Goal: Complete application form: Complete application form

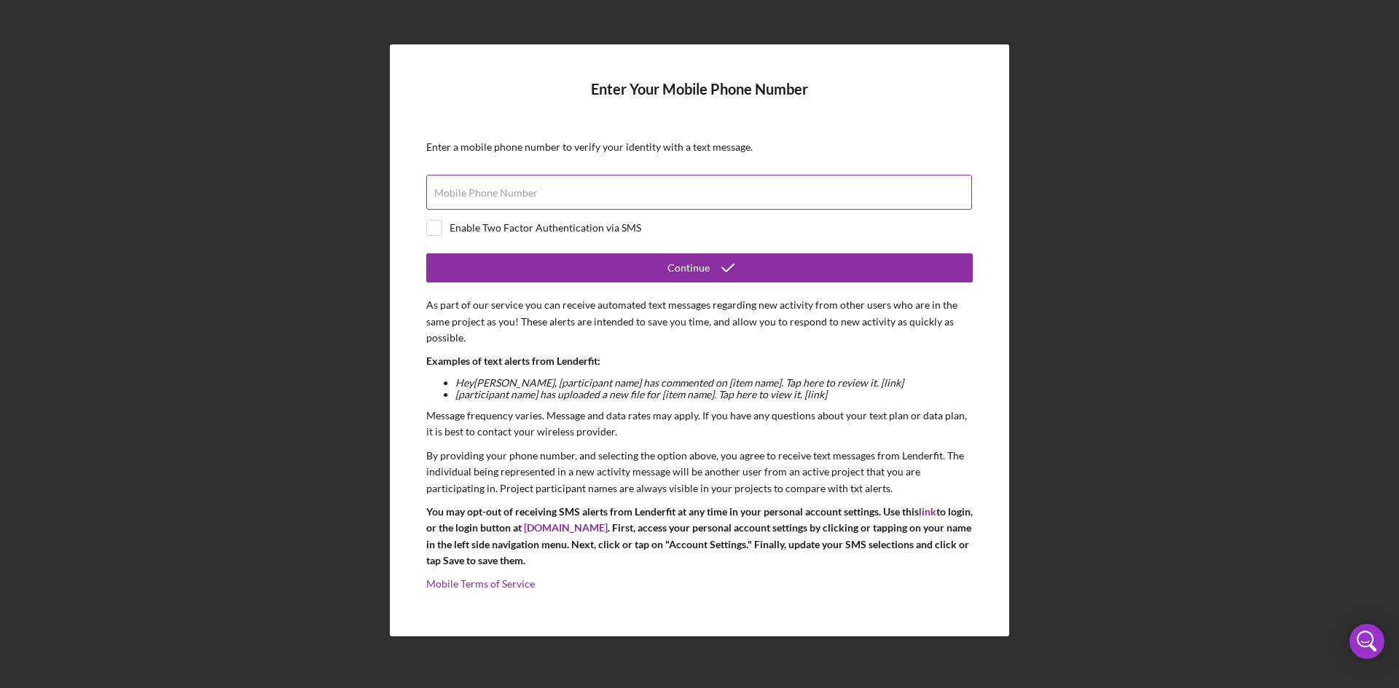
click at [456, 191] on label "Mobile Phone Number" at bounding box center [485, 193] width 103 height 12
click at [456, 191] on input "Mobile Phone Number" at bounding box center [699, 192] width 546 height 35
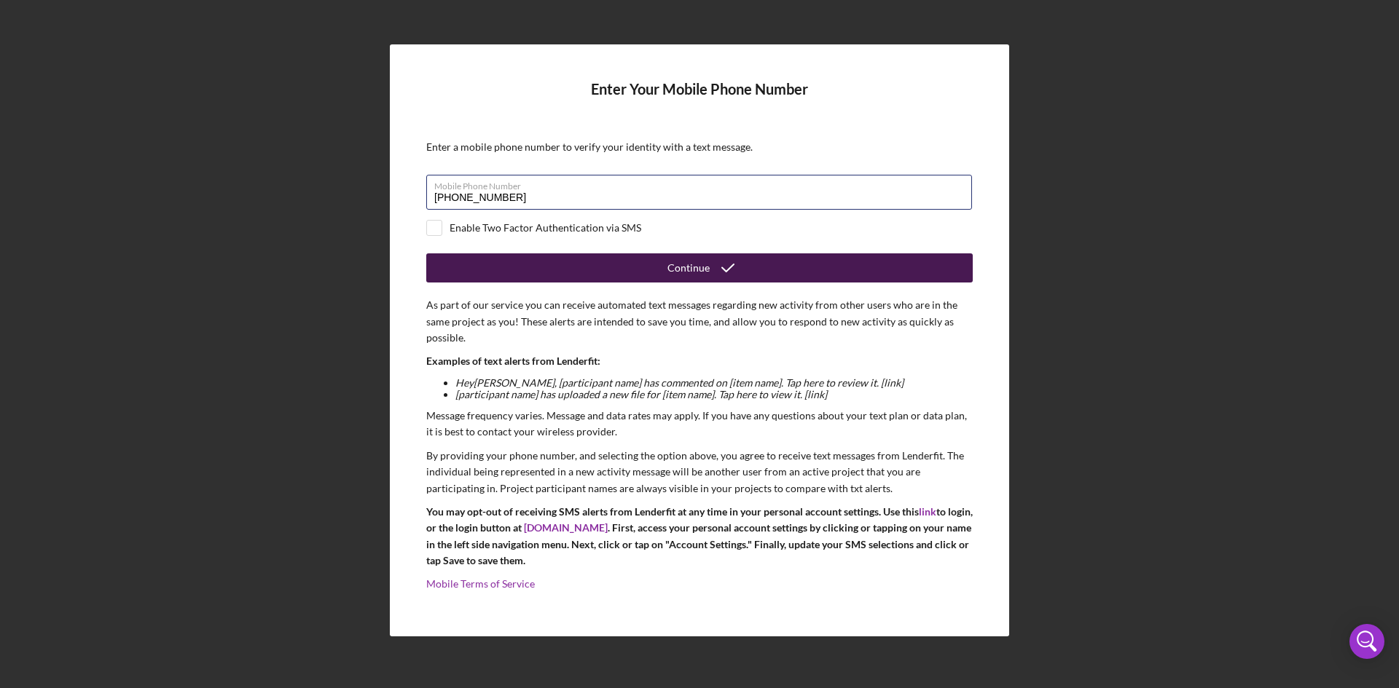
type input "[PHONE_NUMBER]"
click at [693, 268] on div "Continue" at bounding box center [688, 267] width 42 height 29
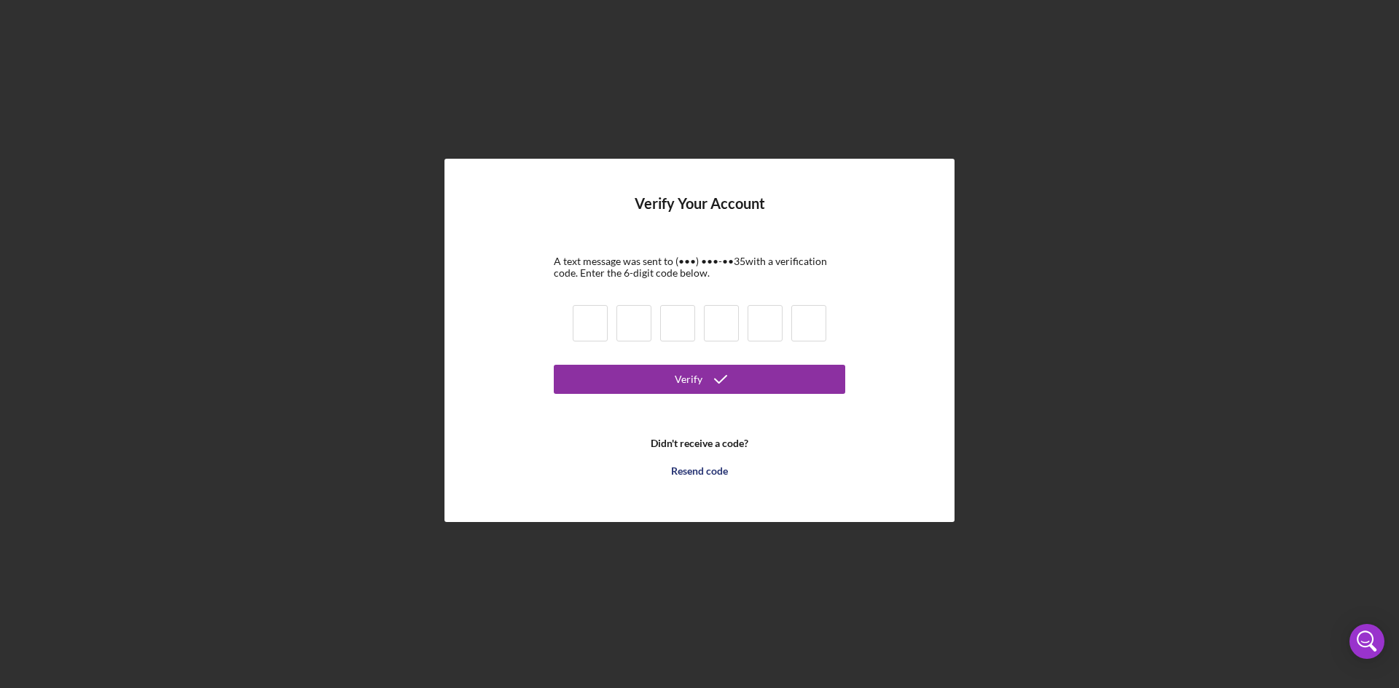
click at [593, 328] on input at bounding box center [590, 323] width 35 height 36
type input "9"
type input "1"
type input "8"
type input "1"
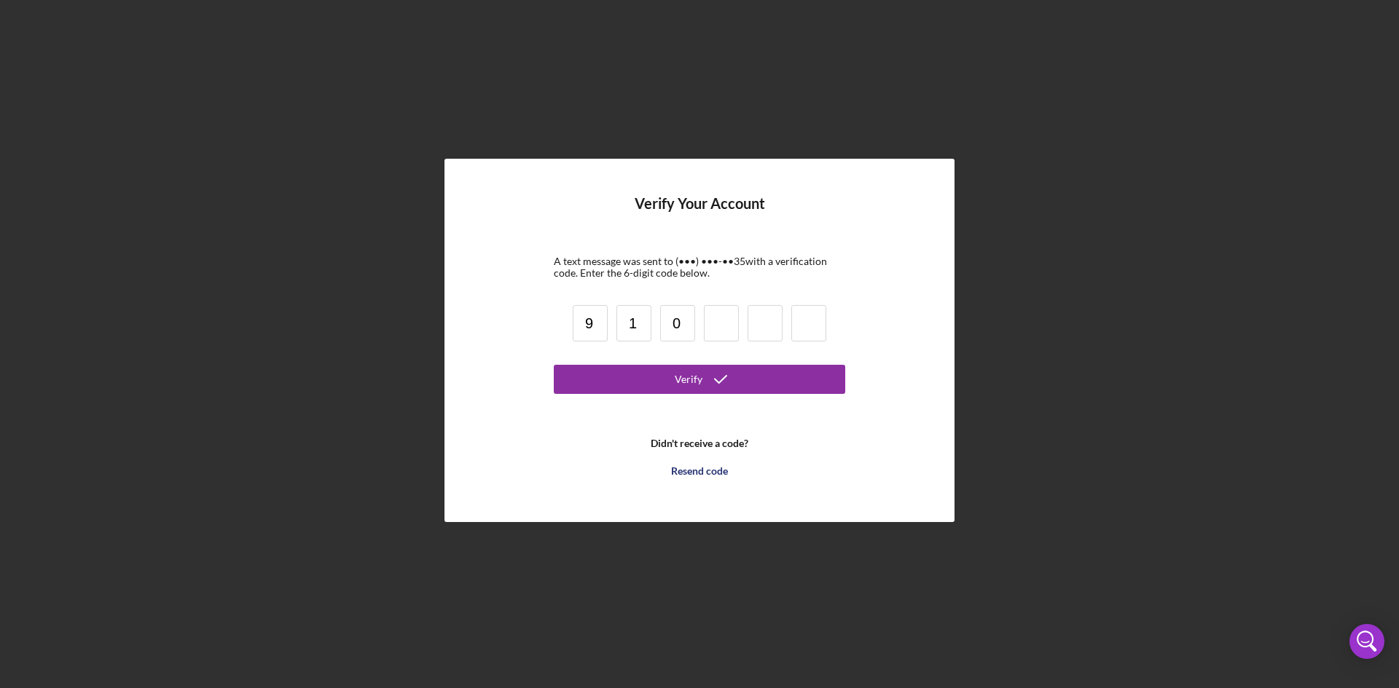
type input "0"
type input "8"
type input "1"
click at [677, 382] on div "Verify" at bounding box center [689, 379] width 28 height 29
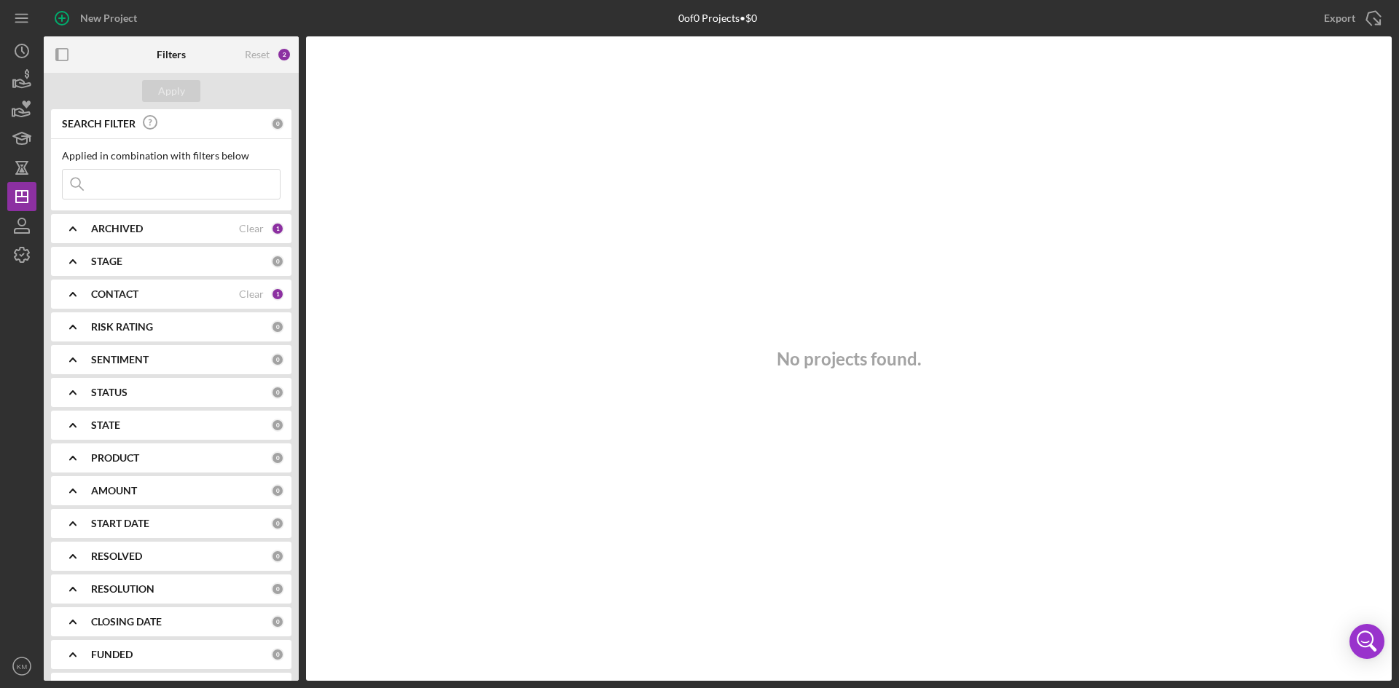
click at [74, 296] on icon "Icon/Expander" at bounding box center [73, 294] width 36 height 36
